Goal: Task Accomplishment & Management: Manage account settings

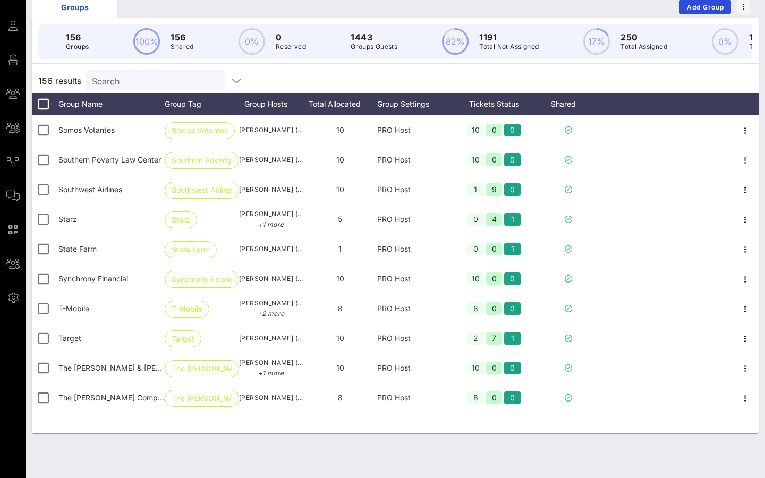
scroll to position [3883, 0]
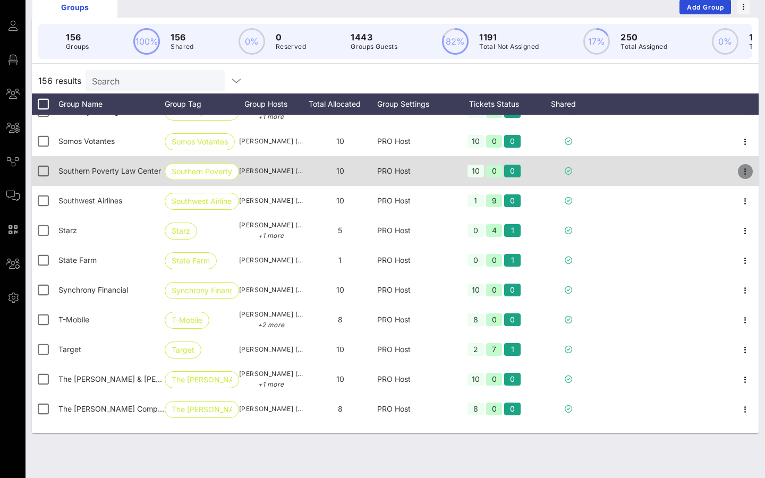
click at [744, 173] on icon "button" at bounding box center [744, 171] width 13 height 13
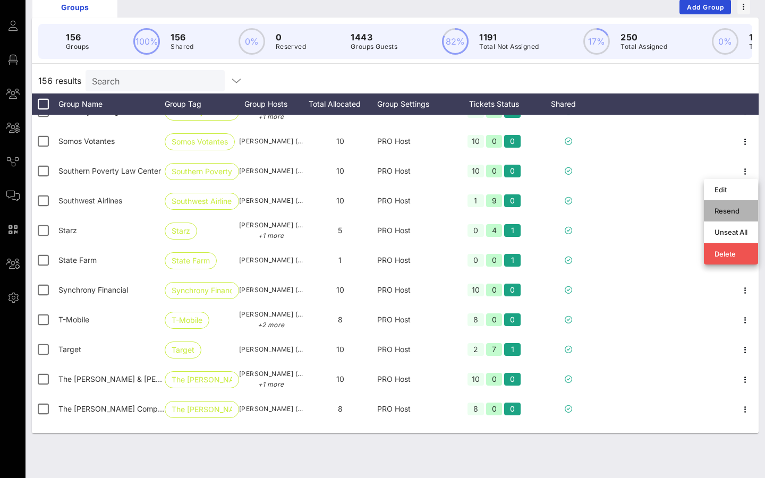
click at [736, 211] on div "Resend" at bounding box center [730, 211] width 33 height 8
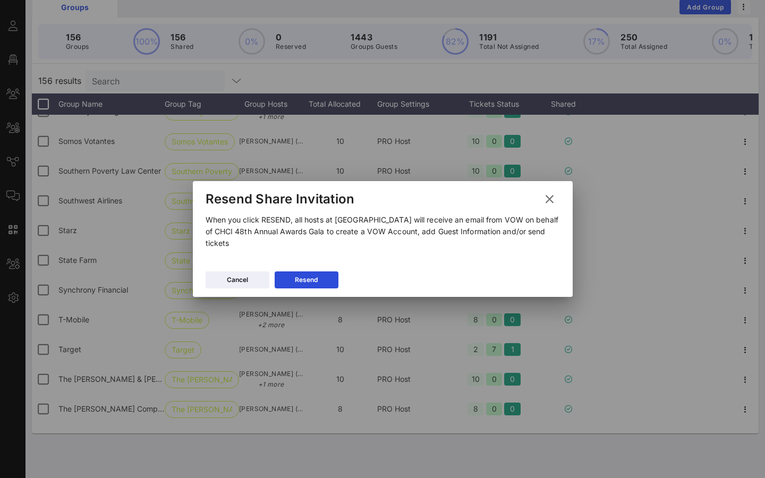
click at [549, 199] on icon at bounding box center [548, 199] width 17 height 16
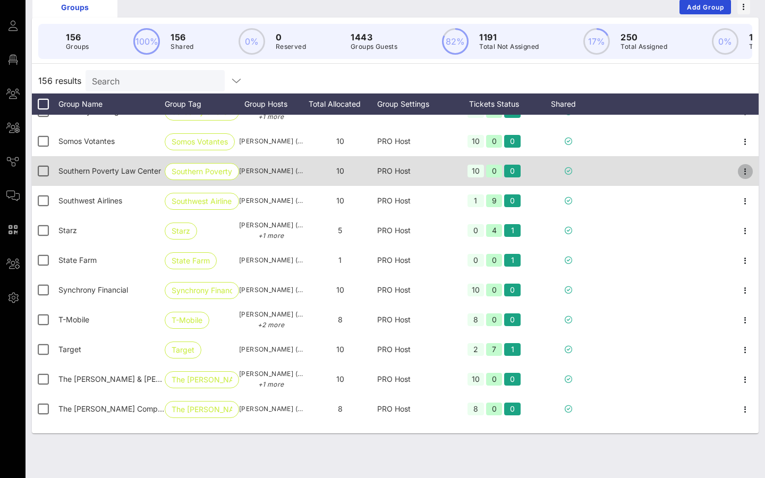
click at [748, 170] on icon "button" at bounding box center [744, 171] width 13 height 13
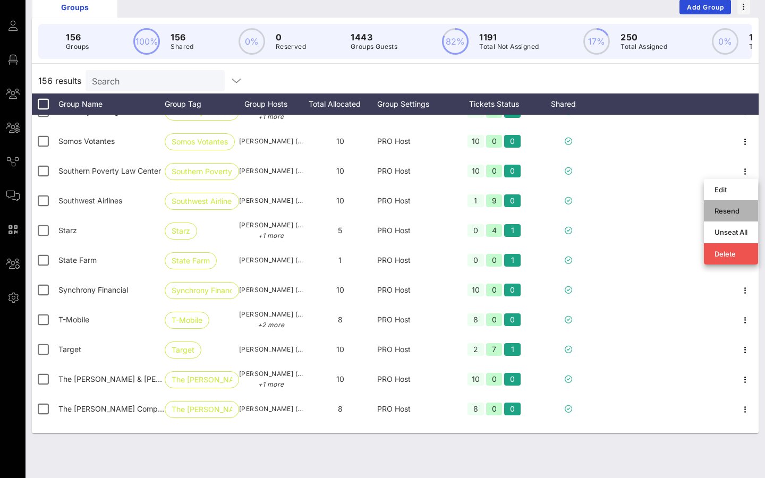
click at [726, 207] on div "Resend" at bounding box center [730, 211] width 33 height 8
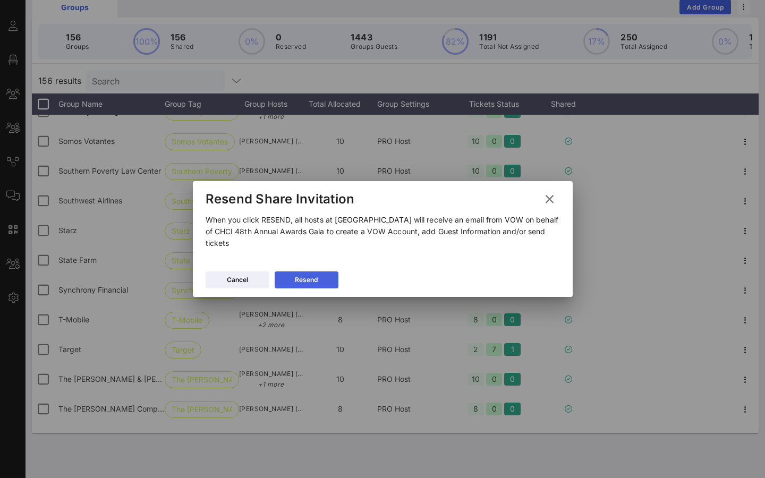
click at [296, 277] on div "Resend" at bounding box center [306, 279] width 23 height 11
